Goal: Task Accomplishment & Management: Use online tool/utility

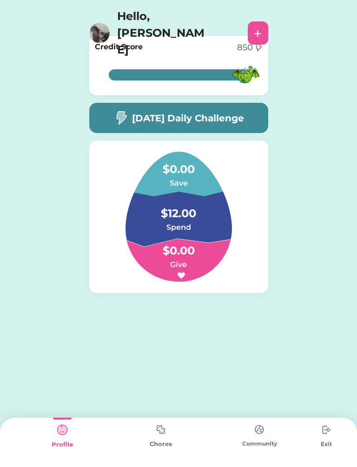
click at [121, 114] on img at bounding box center [120, 118] width 15 height 14
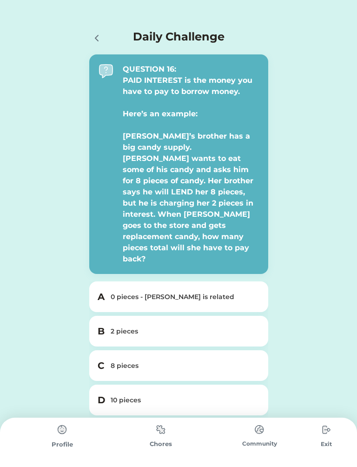
scroll to position [13, 0]
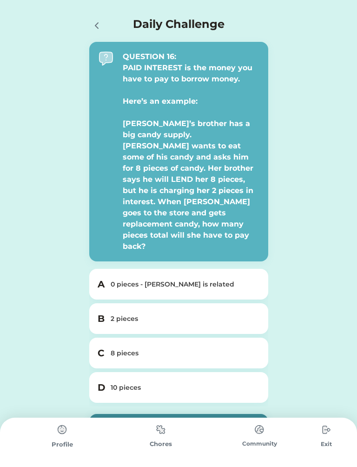
click at [242, 314] on div "2 pieces" at bounding box center [184, 319] width 147 height 10
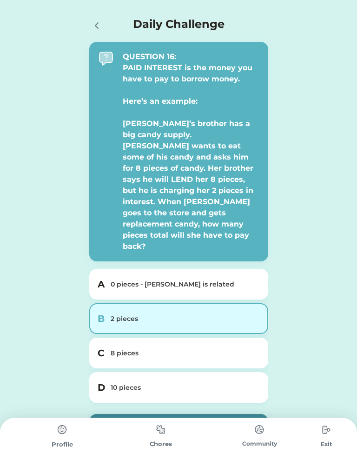
click at [223, 414] on button "Submit" at bounding box center [178, 428] width 179 height 29
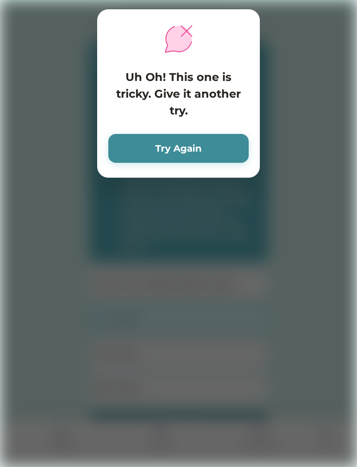
click at [209, 135] on button "Try Again" at bounding box center [178, 148] width 140 height 29
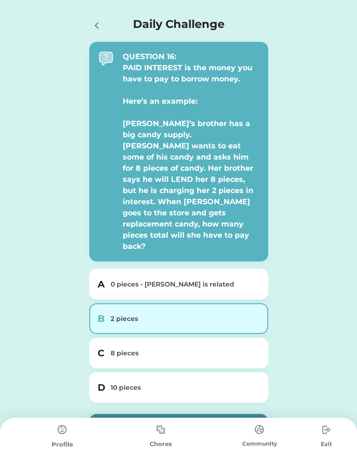
click at [218, 279] on div "0 pieces - [PERSON_NAME] is related" at bounding box center [184, 284] width 147 height 10
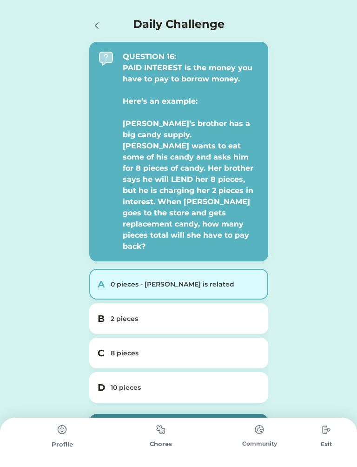
click at [171, 414] on button "Submit" at bounding box center [178, 428] width 179 height 29
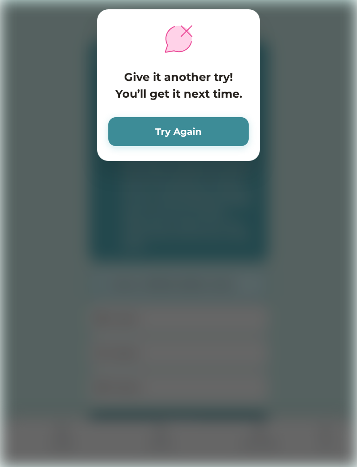
click at [194, 118] on button "Try Again" at bounding box center [178, 131] width 140 height 29
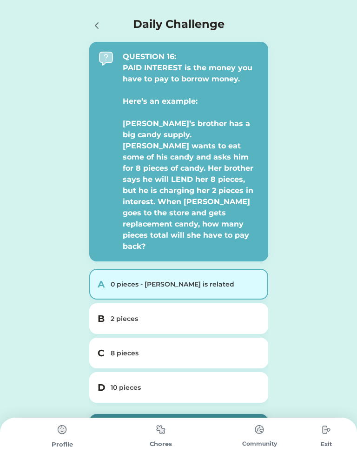
click at [182, 348] on div "8 pieces" at bounding box center [184, 353] width 147 height 10
click at [168, 414] on button "Submit" at bounding box center [178, 428] width 179 height 29
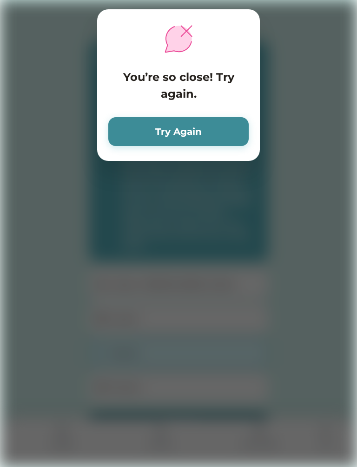
click at [175, 117] on button "Try Again" at bounding box center [178, 131] width 140 height 29
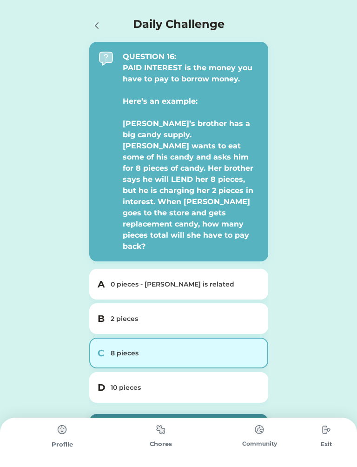
click at [179, 372] on div "D 10 pieces" at bounding box center [178, 387] width 179 height 31
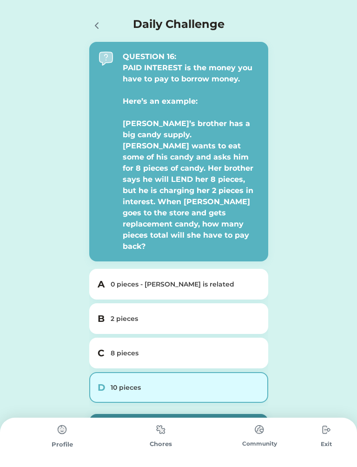
click at [189, 414] on button "Submit" at bounding box center [178, 428] width 179 height 29
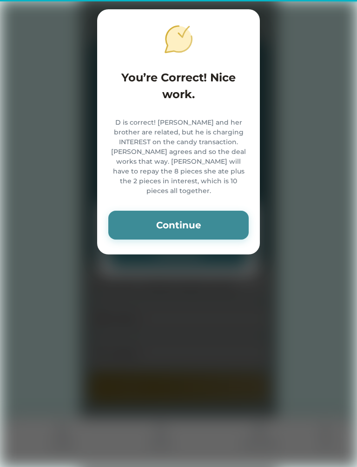
click at [188, 226] on button "Continue" at bounding box center [178, 225] width 140 height 29
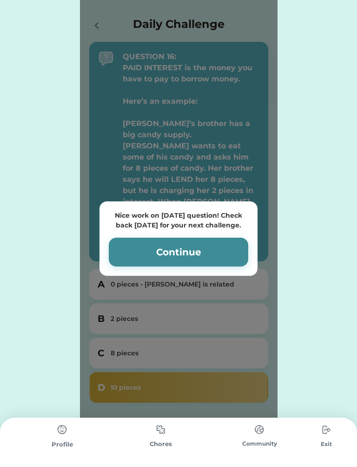
click at [205, 242] on button "Continue" at bounding box center [178, 252] width 139 height 29
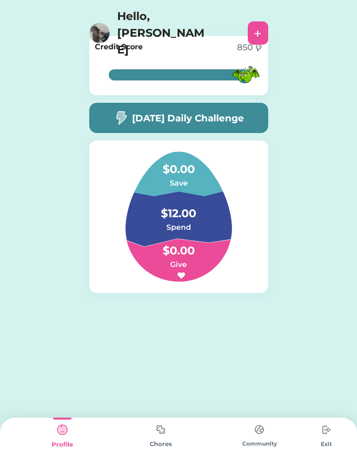
click at [162, 437] on img at bounding box center [161, 429] width 19 height 18
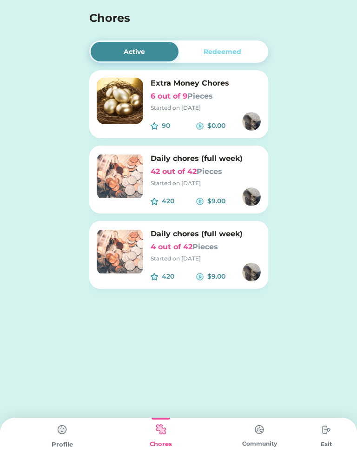
click at [123, 264] on img at bounding box center [120, 251] width 46 height 46
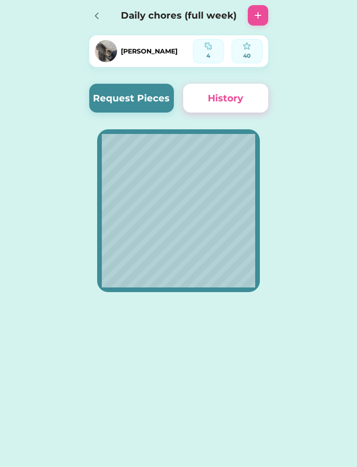
click at [111, 103] on button "Request Pieces" at bounding box center [131, 98] width 85 height 29
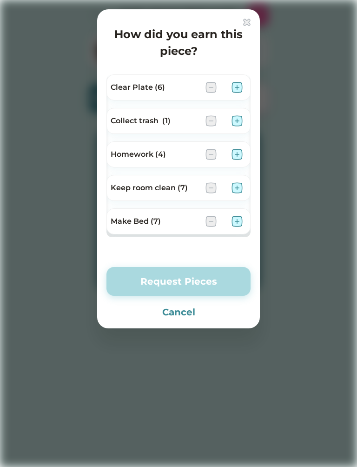
click at [238, 224] on img at bounding box center [237, 221] width 11 height 11
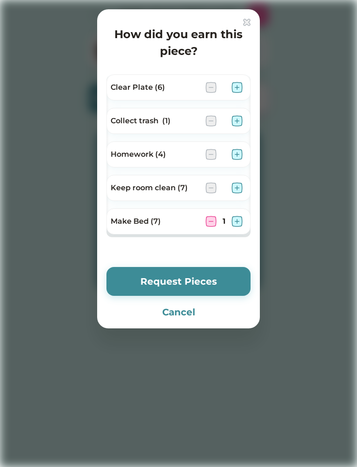
click at [237, 90] on img at bounding box center [237, 87] width 11 height 11
click at [242, 83] on img at bounding box center [237, 87] width 11 height 11
click at [233, 149] on img at bounding box center [237, 154] width 11 height 11
click at [235, 150] on img at bounding box center [237, 154] width 11 height 11
click at [236, 149] on img at bounding box center [237, 154] width 11 height 11
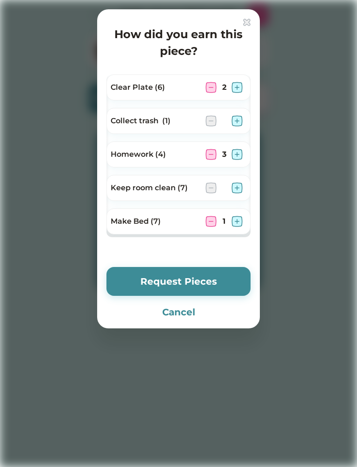
click at [238, 153] on img at bounding box center [237, 154] width 11 height 11
click at [215, 150] on img at bounding box center [210, 154] width 11 height 11
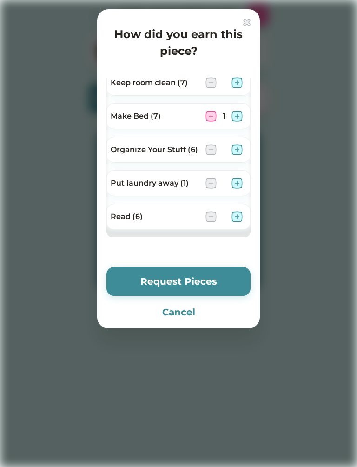
scroll to position [105, 0]
click at [237, 221] on img at bounding box center [237, 216] width 11 height 11
click at [233, 215] on img at bounding box center [237, 216] width 11 height 11
click at [237, 214] on img at bounding box center [237, 216] width 11 height 11
click at [237, 218] on img at bounding box center [237, 216] width 11 height 11
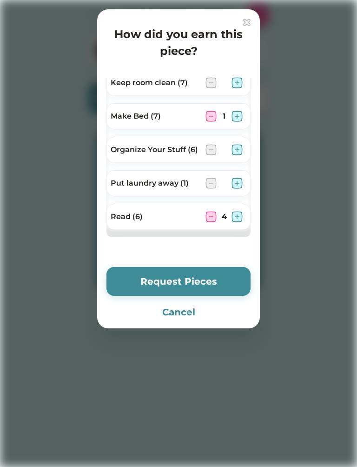
click at [226, 276] on button "Request Pieces" at bounding box center [178, 281] width 144 height 29
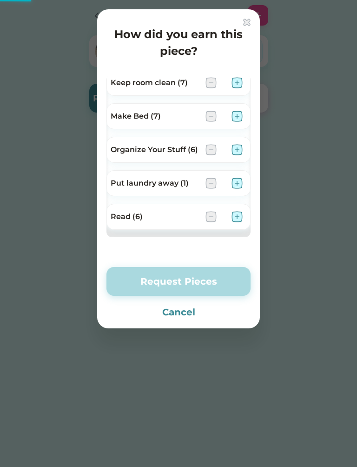
click at [221, 279] on button "Request Pieces" at bounding box center [178, 281] width 144 height 29
